Goal: Book appointment/travel/reservation

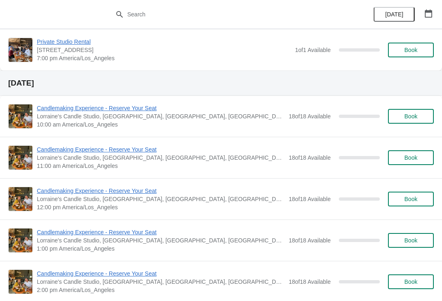
scroll to position [2733, 0]
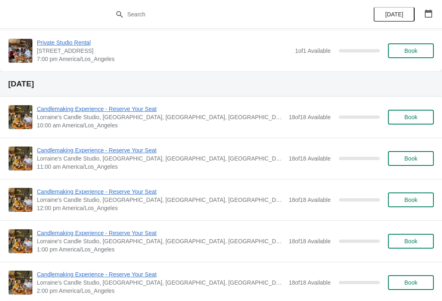
click at [429, 10] on icon "button" at bounding box center [428, 13] width 8 height 8
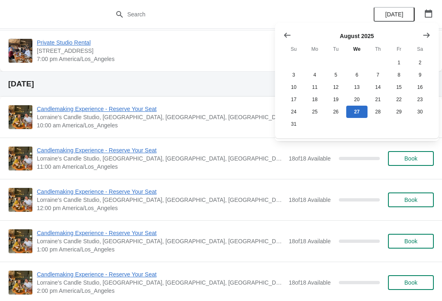
click at [424, 35] on icon "Show next month, September 2025" at bounding box center [426, 34] width 7 height 5
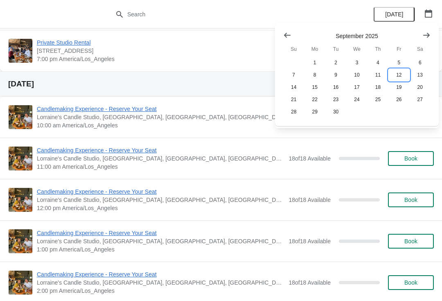
click at [399, 77] on button "12" at bounding box center [398, 75] width 21 height 12
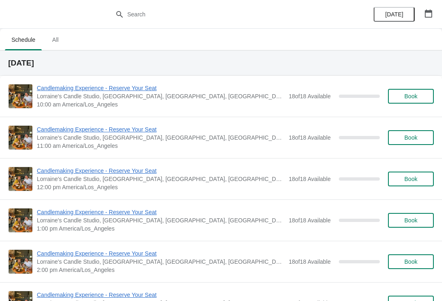
scroll to position [0, 0]
click at [397, 89] on button "Book" at bounding box center [411, 96] width 46 height 15
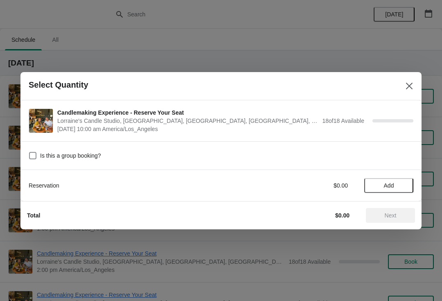
click at [379, 183] on span "Add" at bounding box center [389, 185] width 34 height 7
click at [397, 178] on div "Reservation $0.00 1" at bounding box center [221, 185] width 385 height 15
click at [401, 184] on icon at bounding box center [403, 185] width 9 height 9
click at [399, 185] on icon at bounding box center [403, 185] width 9 height 9
click at [400, 184] on icon at bounding box center [403, 185] width 9 height 9
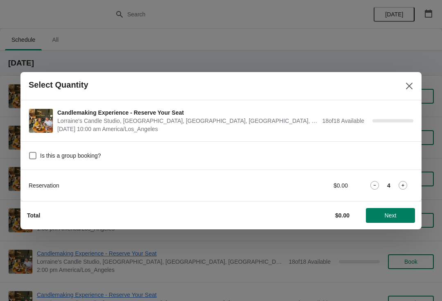
click at [402, 184] on icon at bounding box center [403, 185] width 9 height 9
click at [381, 211] on button "Next" at bounding box center [390, 215] width 49 height 15
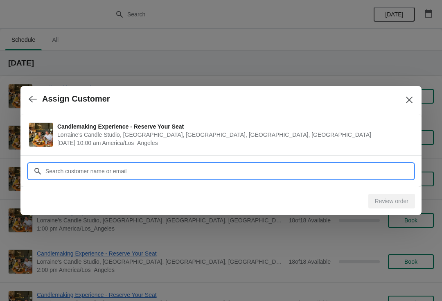
click at [94, 174] on input "Customer" at bounding box center [229, 171] width 368 height 15
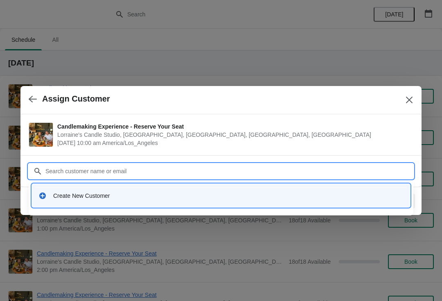
click at [79, 202] on div "Create New Customer" at bounding box center [221, 195] width 372 height 17
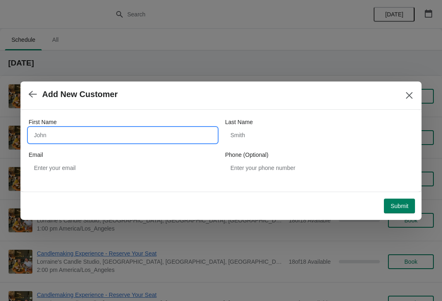
click at [124, 142] on input "First Name" at bounding box center [123, 135] width 188 height 15
type input "K"
type input "Cate"
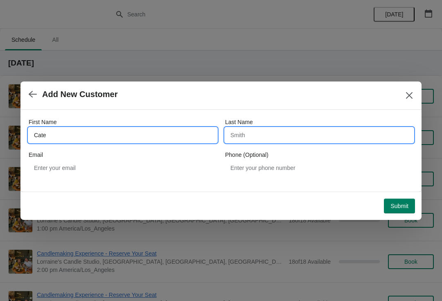
click at [239, 130] on input "Last Name" at bounding box center [319, 135] width 188 height 15
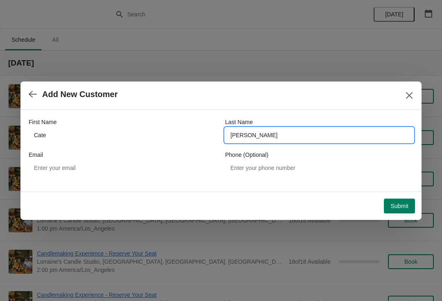
click at [240, 139] on input "[PERSON_NAME]" at bounding box center [319, 135] width 188 height 15
type input "[PERSON_NAME]"
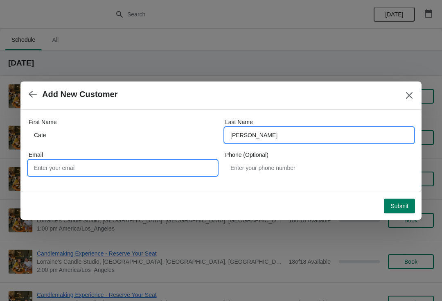
click at [69, 167] on input "Email" at bounding box center [123, 167] width 188 height 15
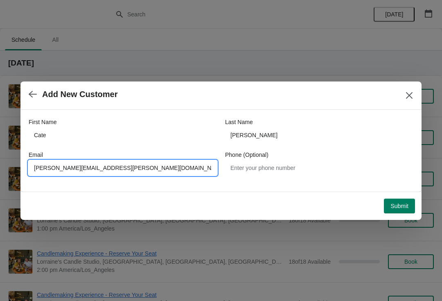
type input "[PERSON_NAME][EMAIL_ADDRESS][PERSON_NAME][DOMAIN_NAME]"
